Goal: Navigation & Orientation: Find specific page/section

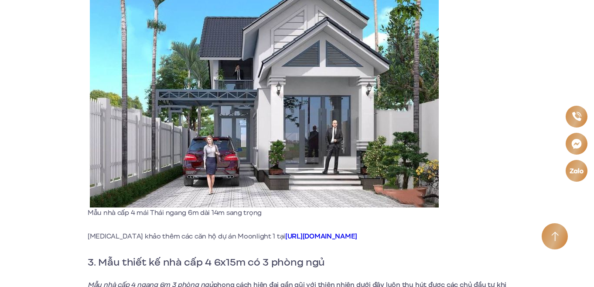
scroll to position [960, 0]
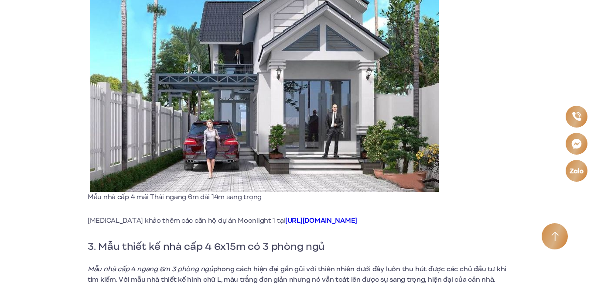
click at [285, 222] on strong "[URL][DOMAIN_NAME]" at bounding box center [321, 221] width 72 height 10
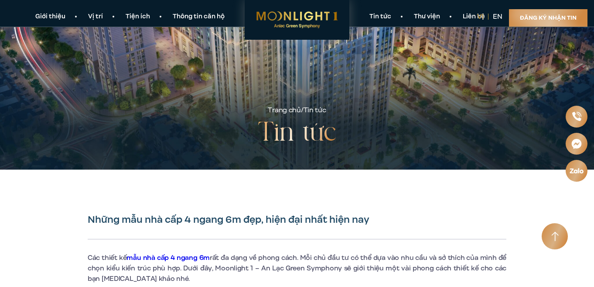
scroll to position [0, 0]
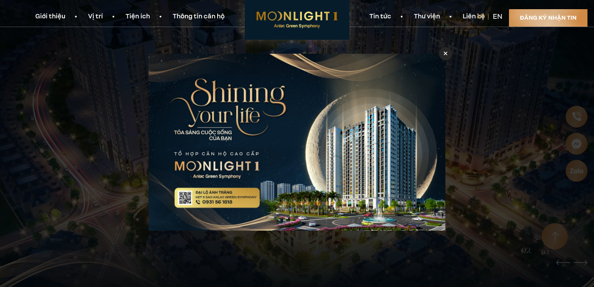
click at [444, 53] on icon at bounding box center [446, 54] width 4 height 4
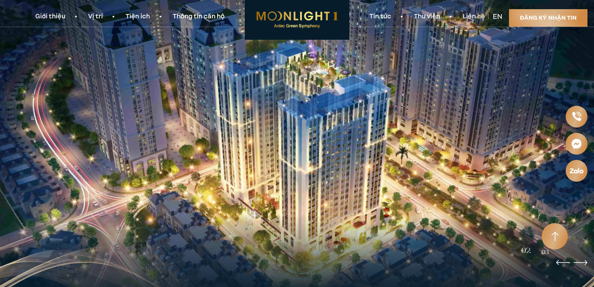
click at [421, 12] on link "Thư viện" at bounding box center [427, 16] width 49 height 9
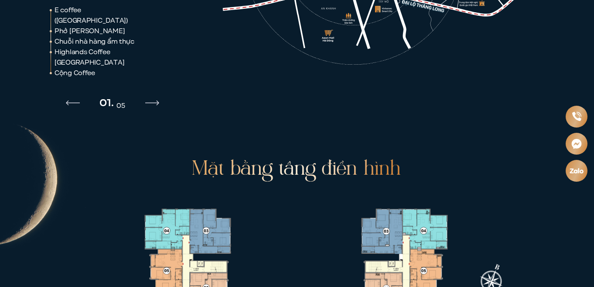
scroll to position [2901, 0]
